Goal: Task Accomplishment & Management: Use online tool/utility

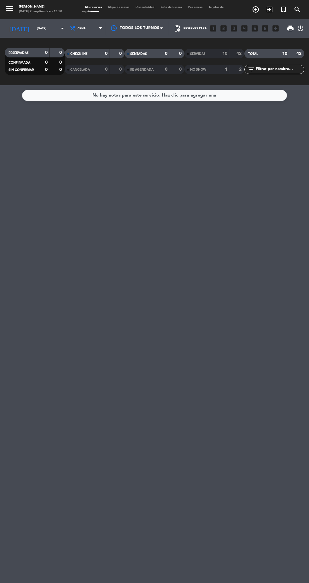
click at [34, 27] on input "[DATE]" at bounding box center [54, 29] width 40 height 10
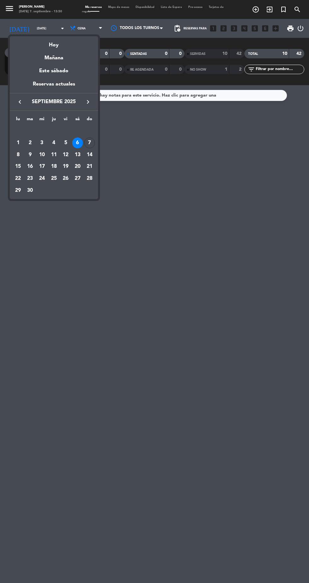
click at [95, 147] on td "7" at bounding box center [90, 143] width 12 height 12
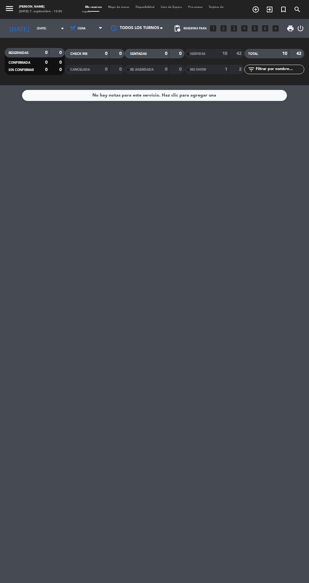
type input "[DATE]"
click at [86, 33] on span "Cena" at bounding box center [87, 28] width 38 height 14
click at [83, 54] on div "menu Hierro Bodegón [DATE] 7. septiembre - 13:50 Mis reservas Mapa de mesas Dis…" at bounding box center [154, 42] width 309 height 85
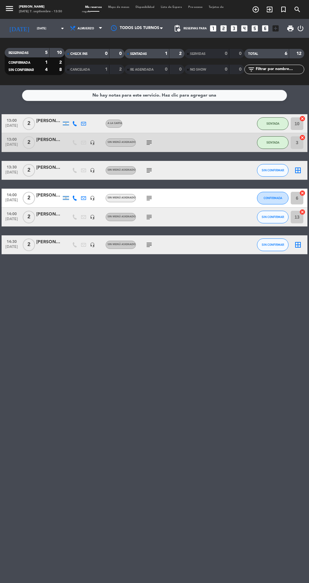
click at [151, 220] on icon "subject" at bounding box center [149, 217] width 8 height 8
click at [217, 218] on div "14:00 [DATE] 2 [PERSON_NAME] headset_mic Sin menú asignado subject BigBox - Hie…" at bounding box center [155, 217] width 306 height 19
click at [163, 197] on div "subject" at bounding box center [162, 198] width 53 height 19
click at [150, 200] on icon "subject" at bounding box center [149, 198] width 8 height 8
click at [268, 217] on span "SIN CONFIRMAR" at bounding box center [273, 216] width 22 height 3
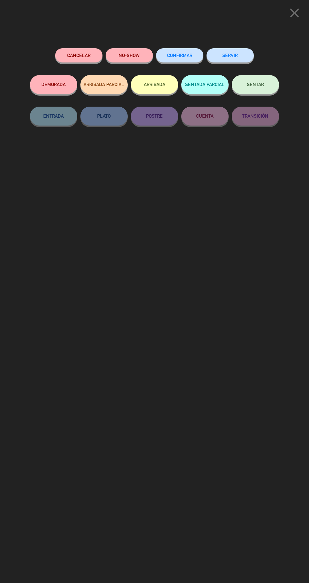
click at [262, 87] on span "SENTAR" at bounding box center [255, 84] width 17 height 5
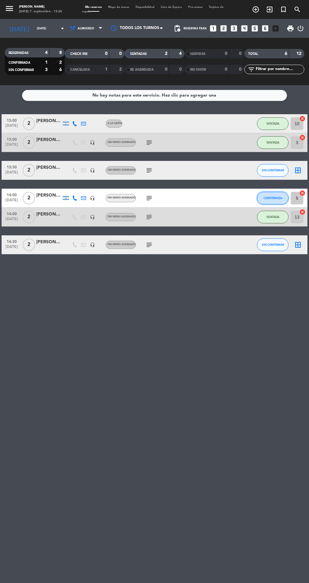
click at [271, 198] on span "CONFIRMADA" at bounding box center [273, 197] width 19 height 3
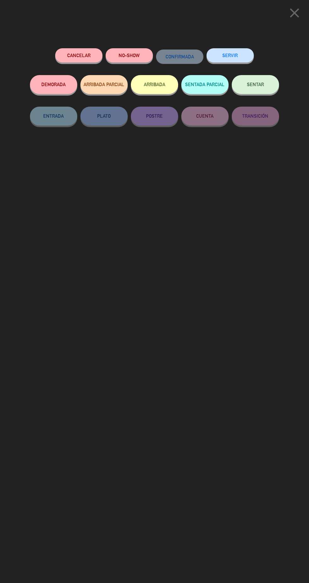
click at [259, 85] on span "SENTAR" at bounding box center [255, 84] width 17 height 5
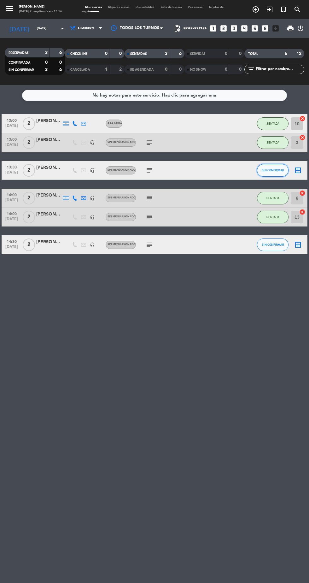
click at [267, 173] on button "SIN CONFIRMAR" at bounding box center [273, 170] width 32 height 13
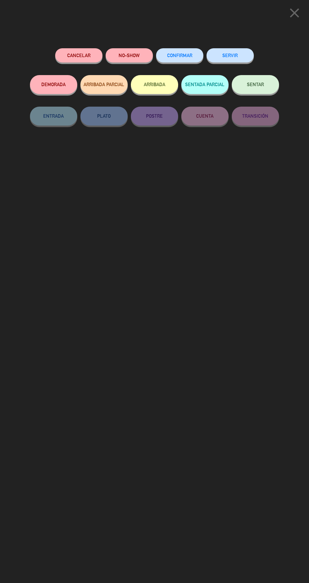
click at [253, 86] on span "SENTAR" at bounding box center [255, 84] width 17 height 5
